Goal: Task Accomplishment & Management: Use online tool/utility

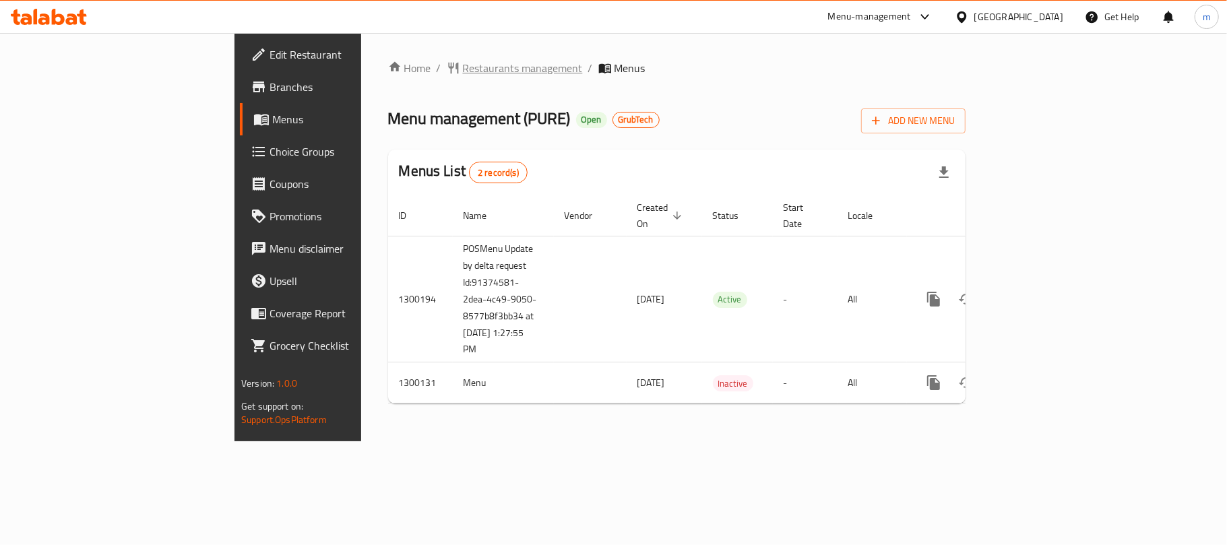
click at [463, 63] on span "Restaurants management" at bounding box center [523, 68] width 120 height 16
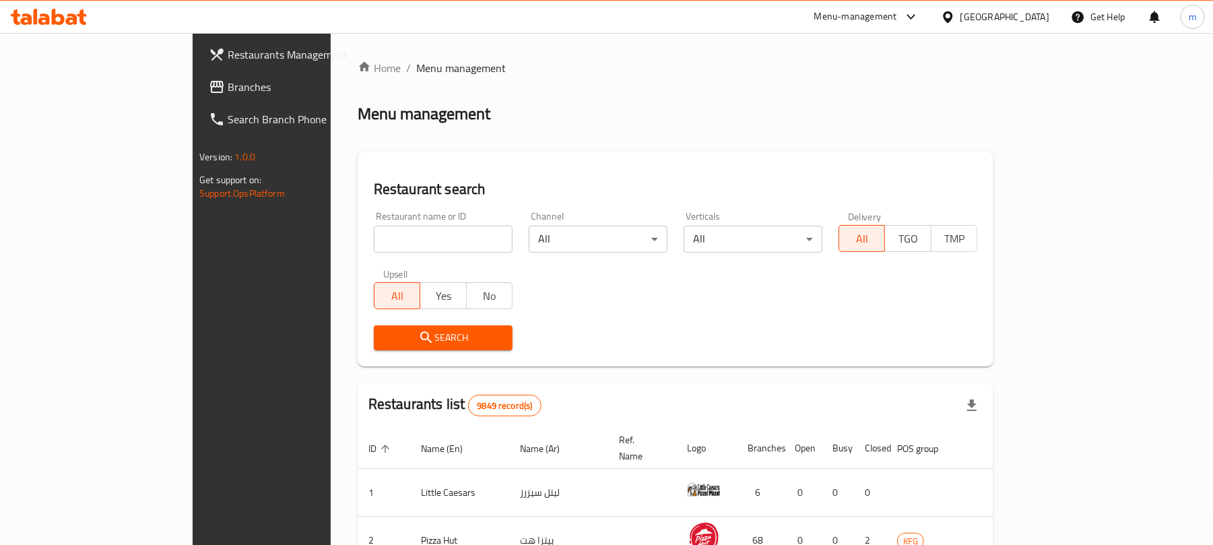
click at [374, 235] on input "search" at bounding box center [443, 239] width 139 height 27
paste input "701631"
type input "701631"
click at [385, 341] on span "Search" at bounding box center [443, 337] width 117 height 17
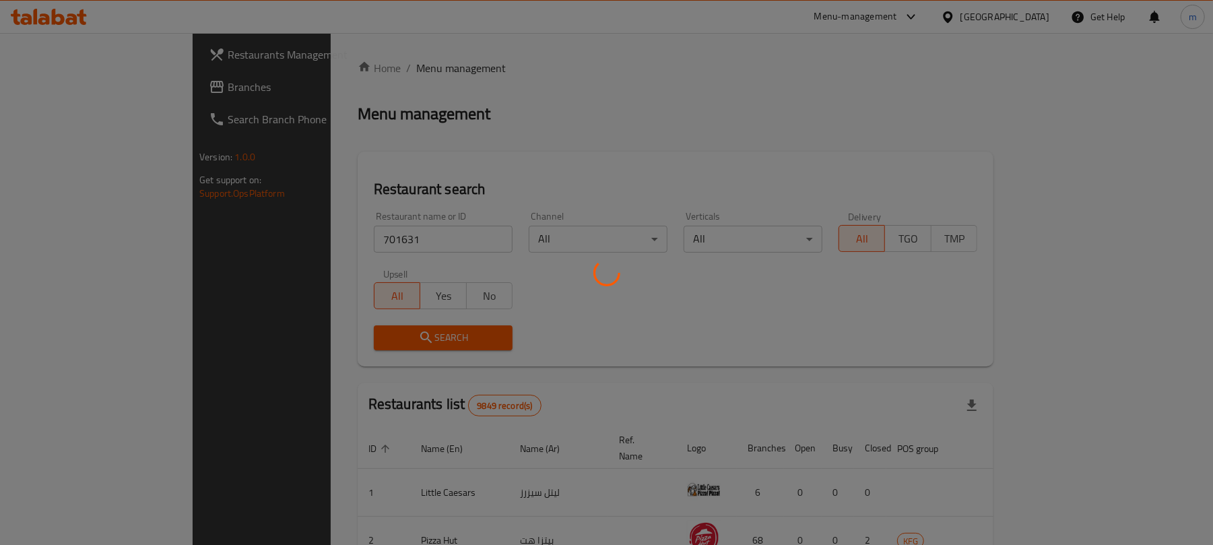
scroll to position [30, 0]
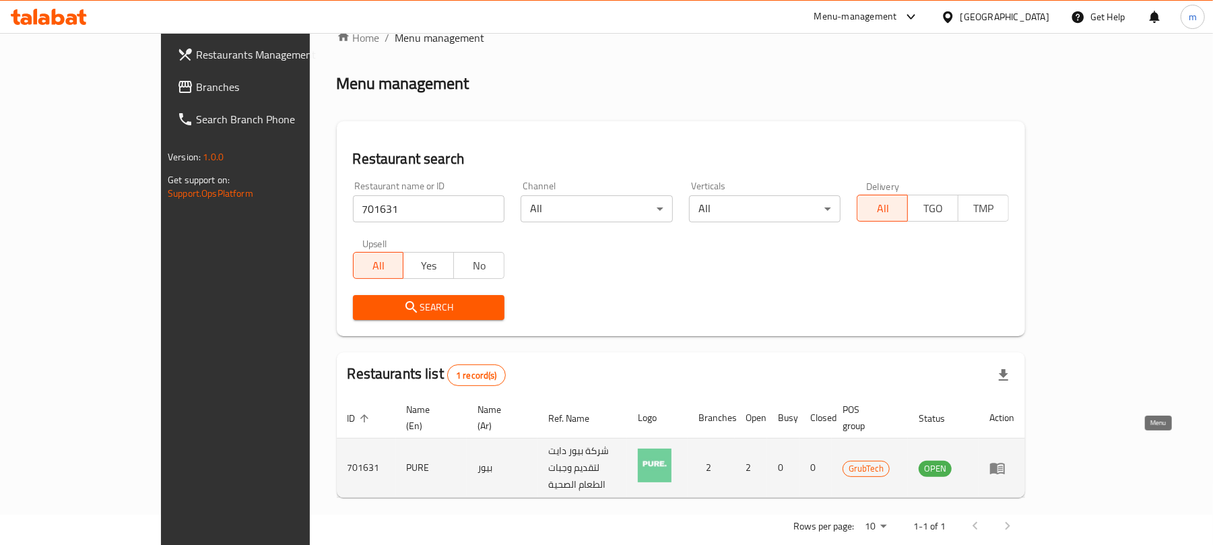
click at [1005, 463] on icon "enhanced table" at bounding box center [997, 468] width 15 height 11
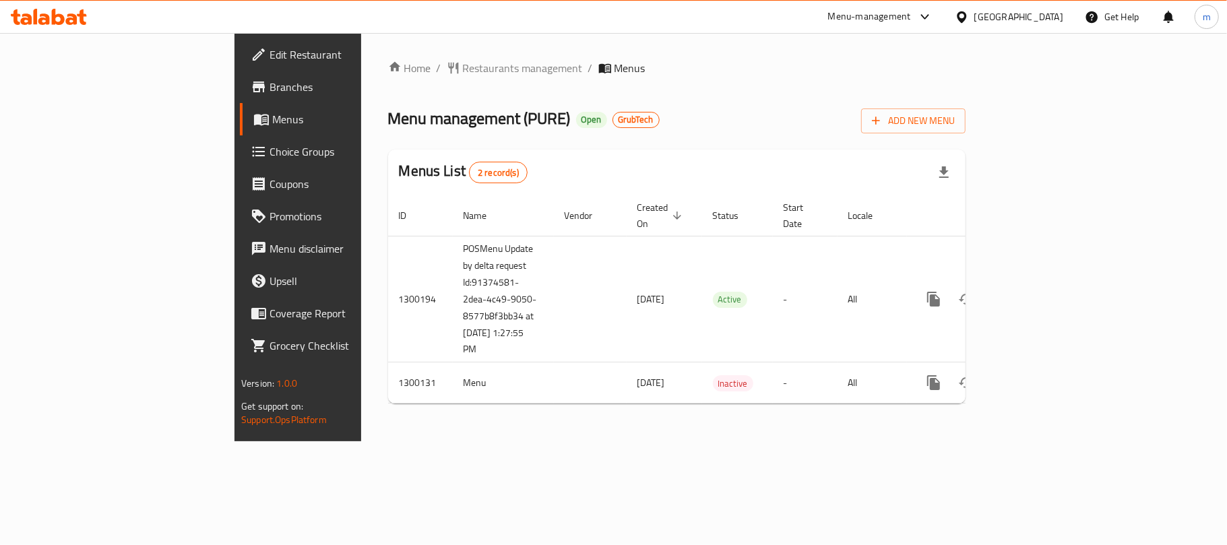
click at [81, 11] on icon at bounding box center [81, 16] width 9 height 15
